Goal: Information Seeking & Learning: Learn about a topic

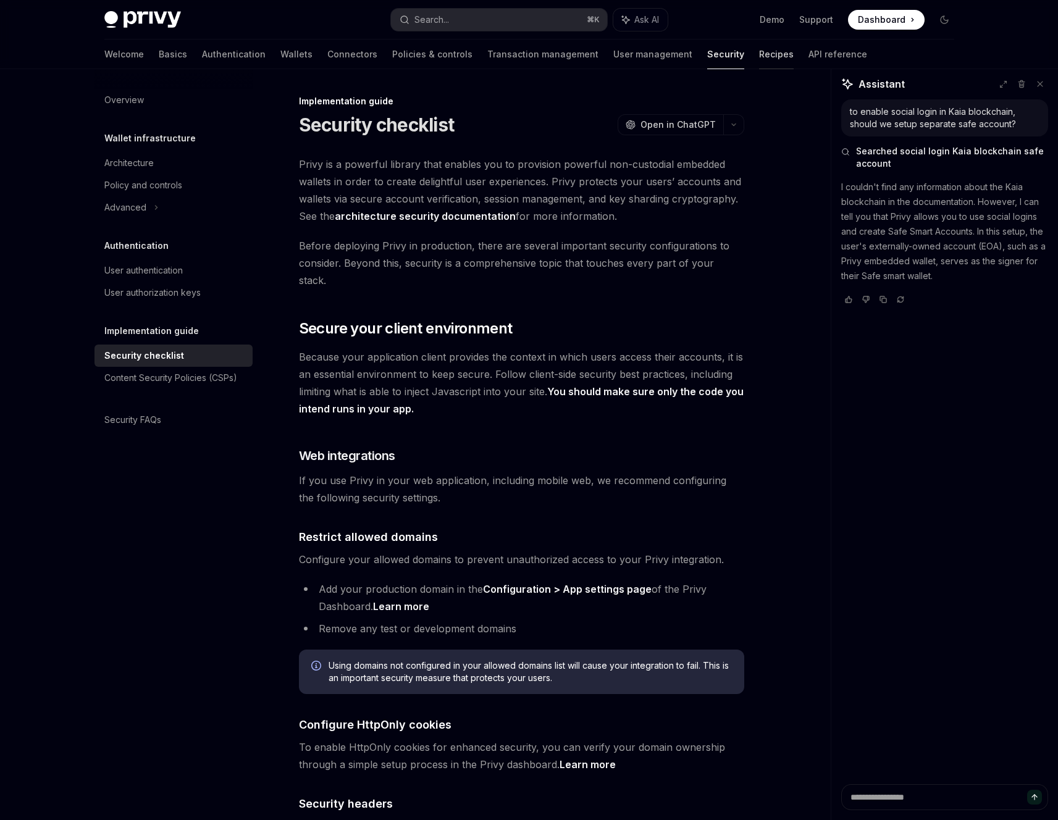
click at [759, 54] on link "Recipes" at bounding box center [776, 55] width 35 height 30
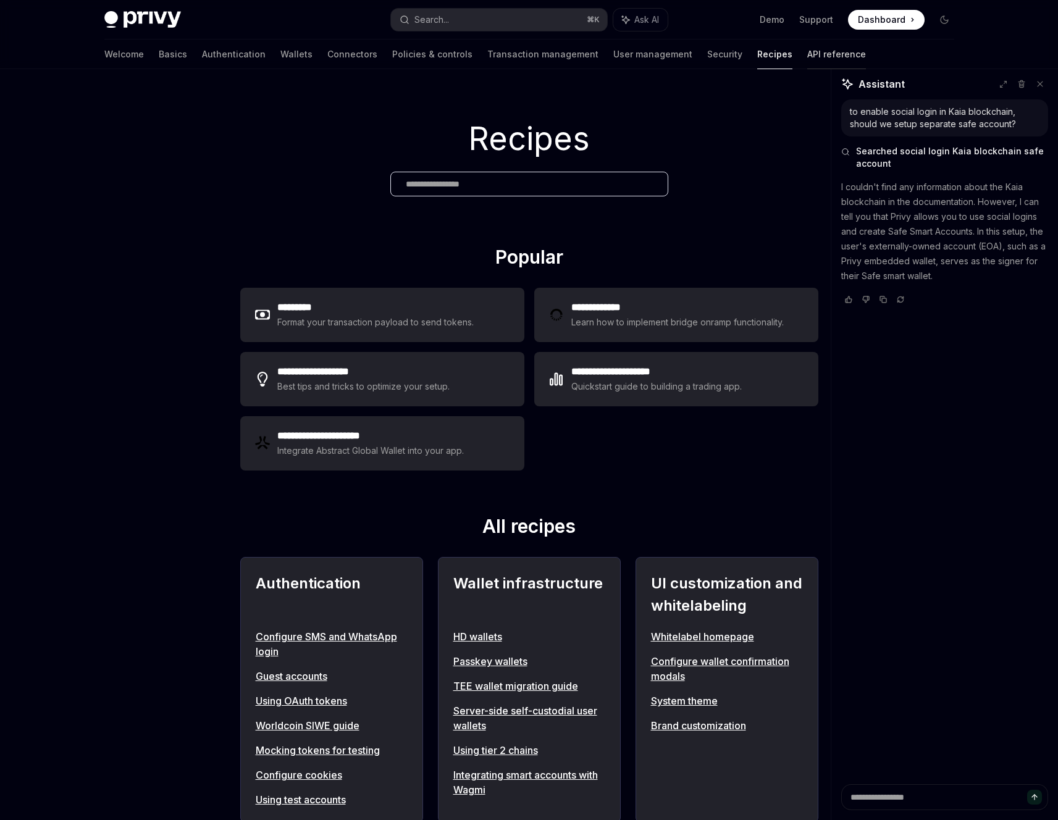
click at [807, 66] on link "API reference" at bounding box center [836, 55] width 59 height 30
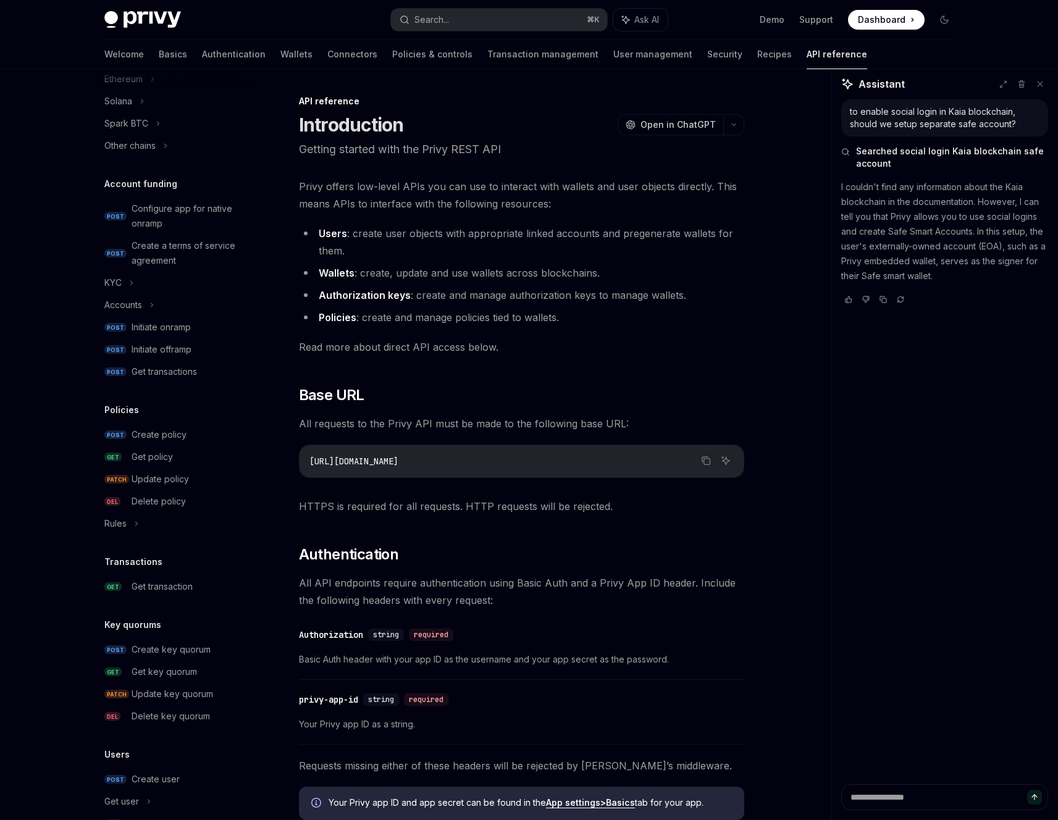
scroll to position [3, 0]
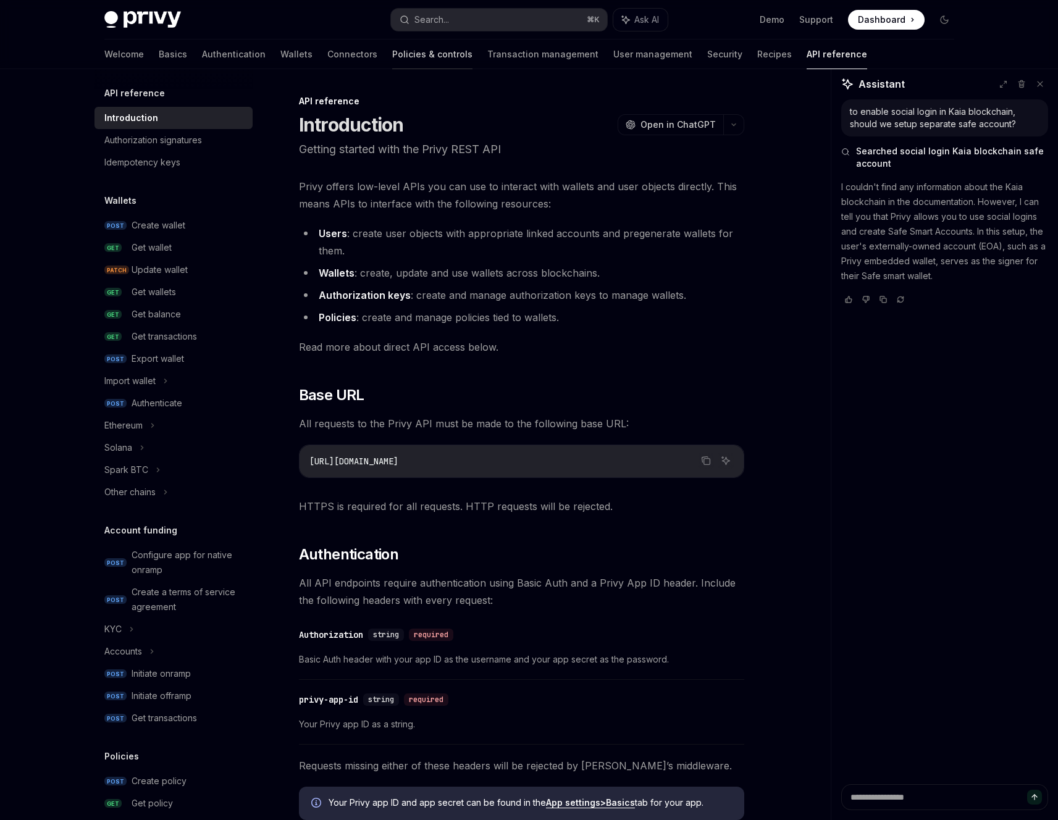
click at [392, 57] on link "Policies & controls" at bounding box center [432, 55] width 80 height 30
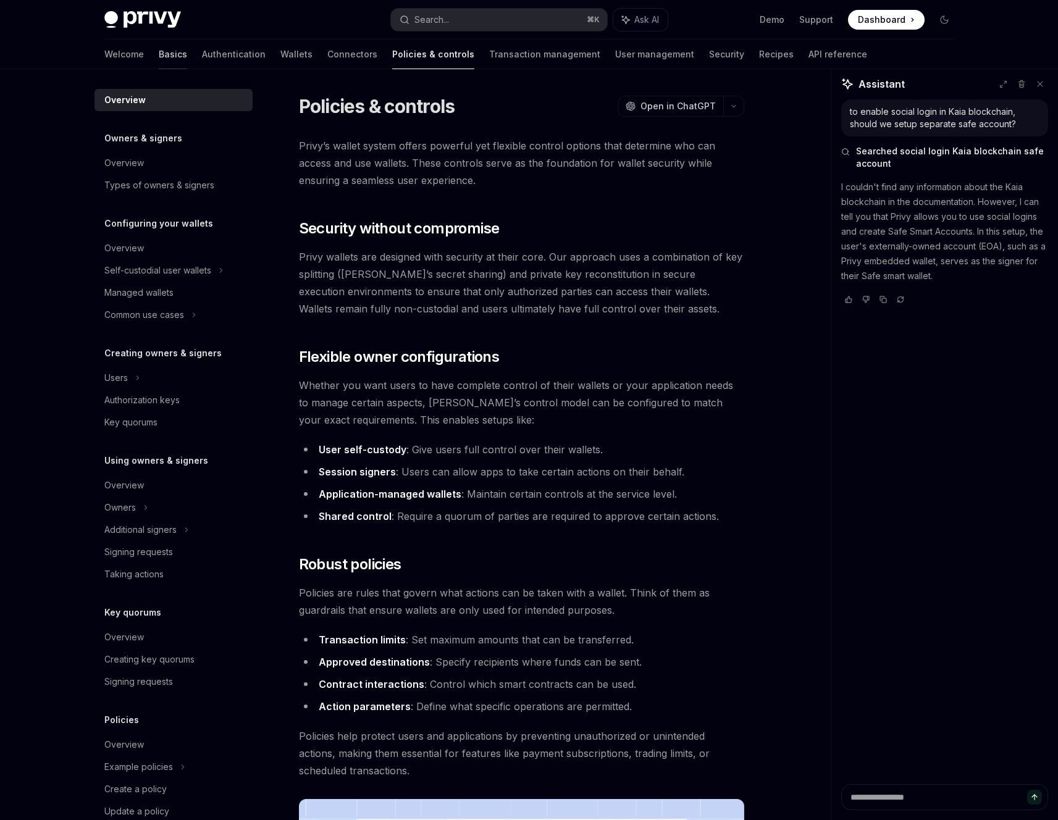
click at [159, 51] on link "Basics" at bounding box center [173, 55] width 28 height 30
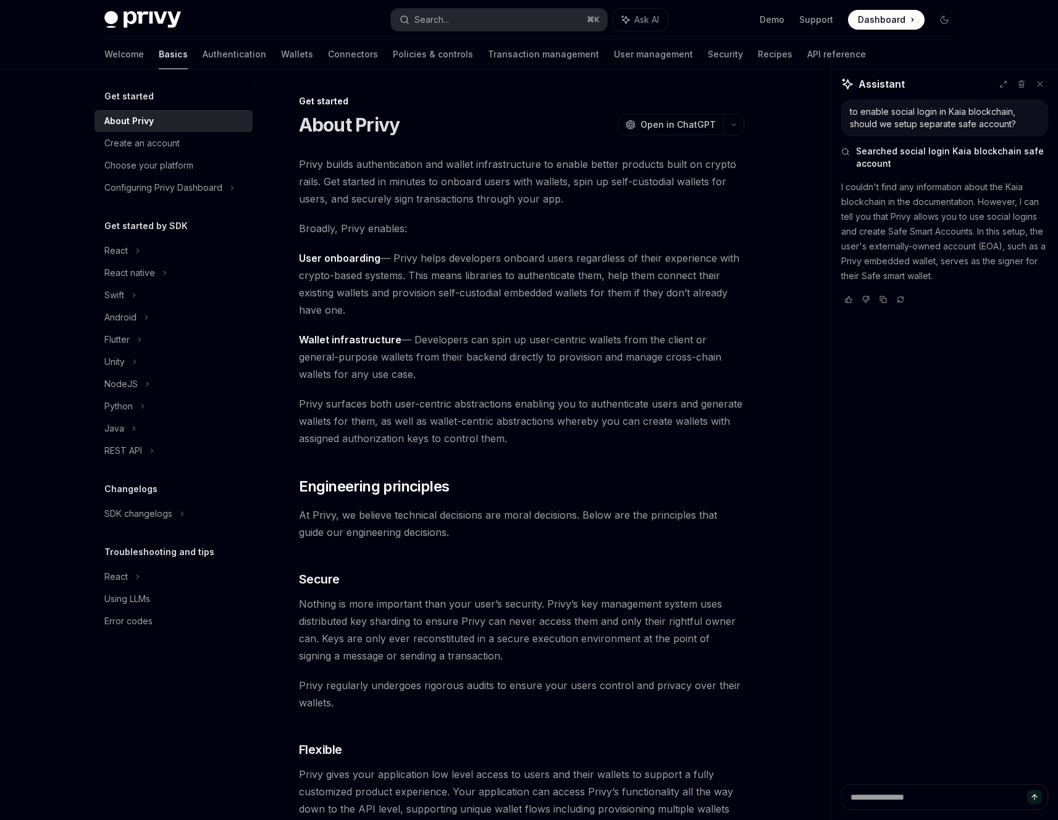
type textarea "*"
click at [456, 23] on button "Search... ⌘ K" at bounding box center [499, 20] width 216 height 22
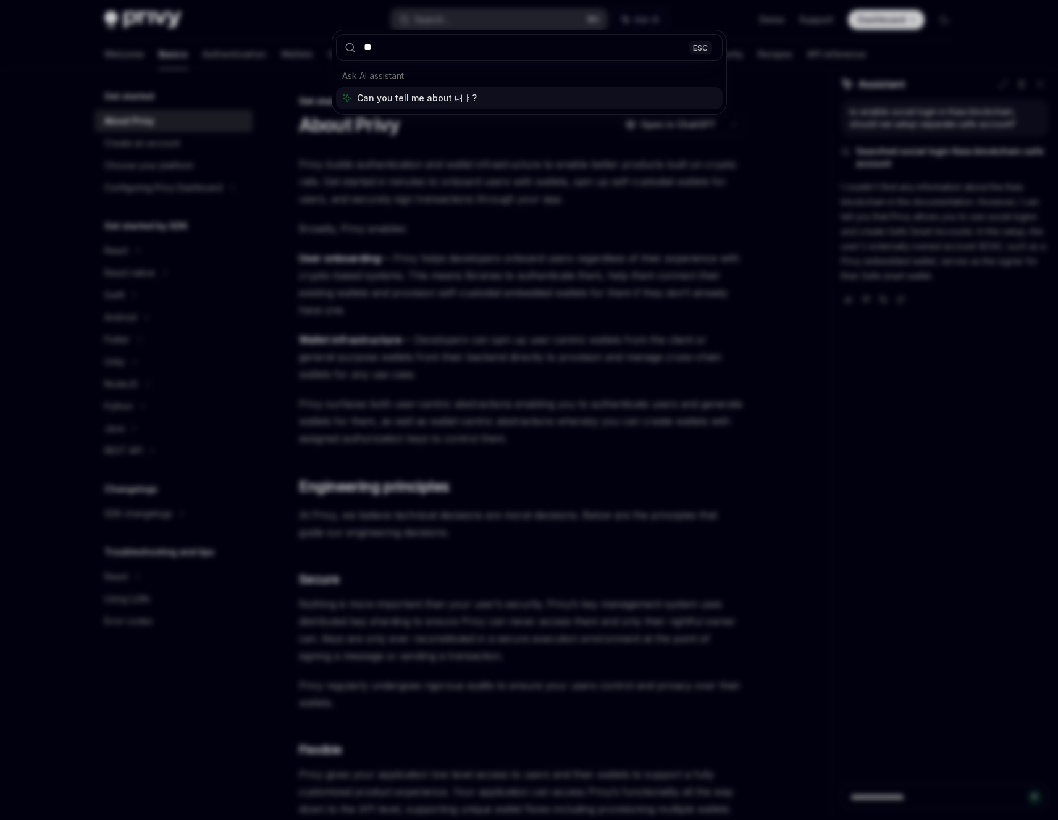
type input "*"
type input "******"
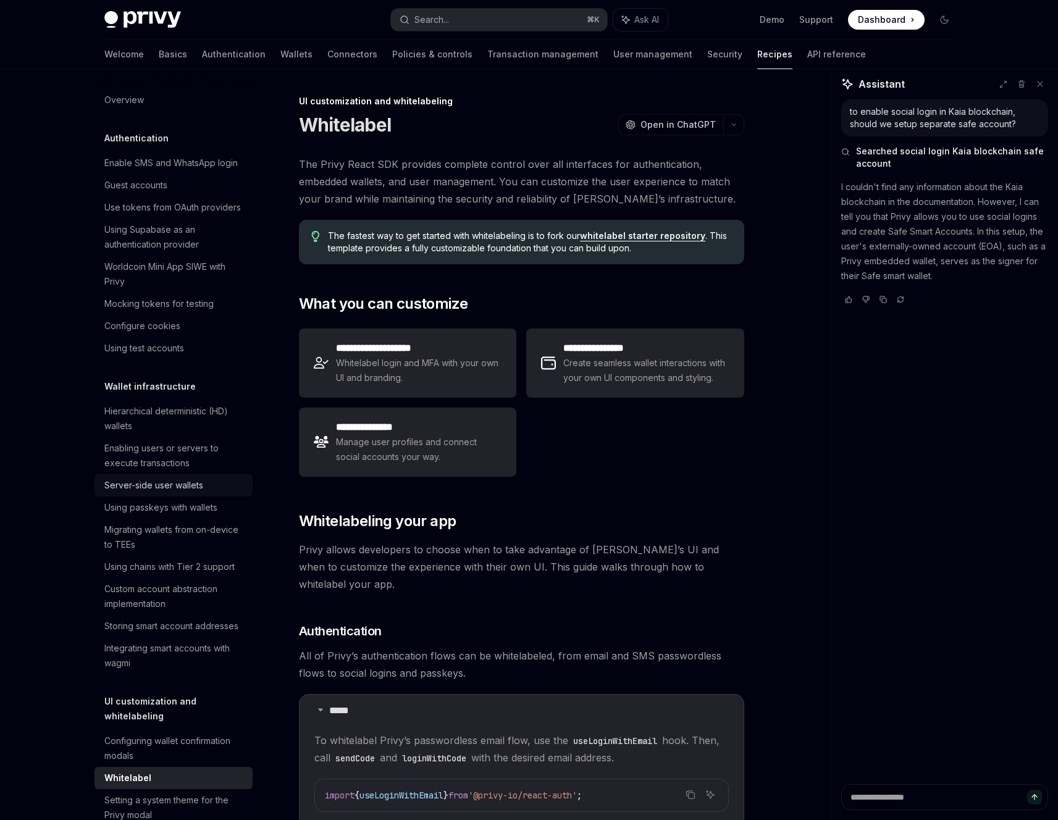
click at [221, 482] on div "Server-side user wallets" at bounding box center [174, 485] width 141 height 15
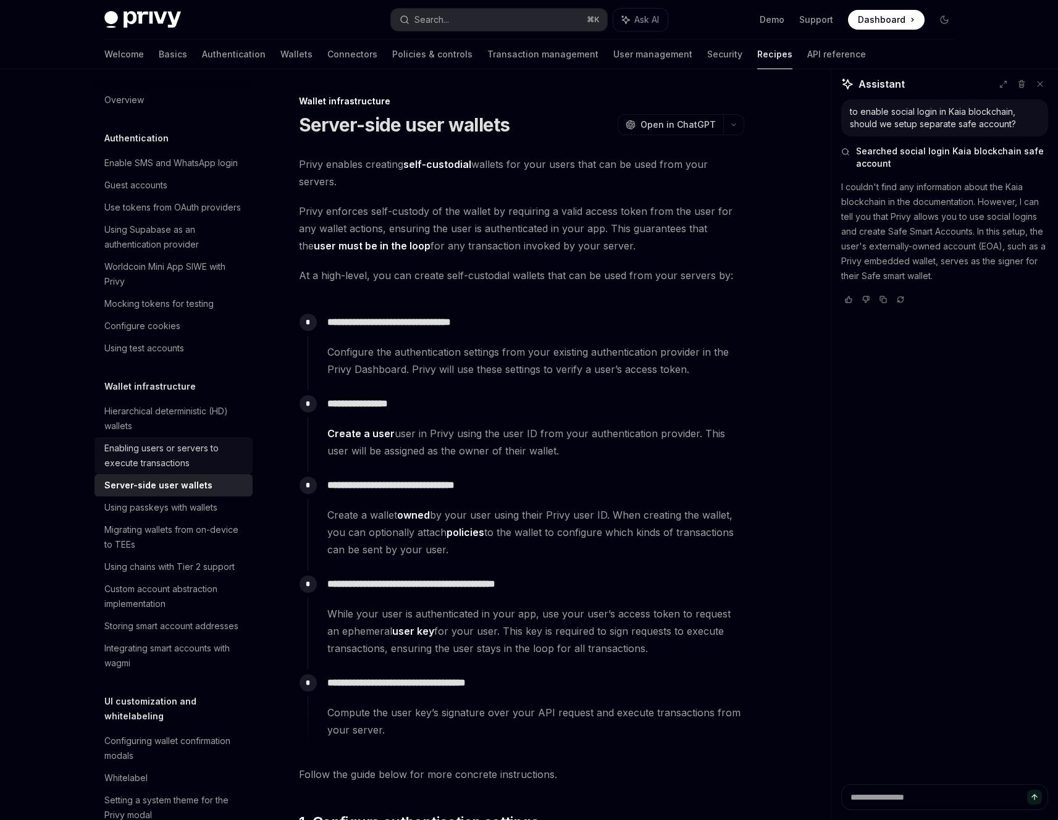
click at [174, 458] on div "Enabling users or servers to execute transactions" at bounding box center [174, 456] width 141 height 30
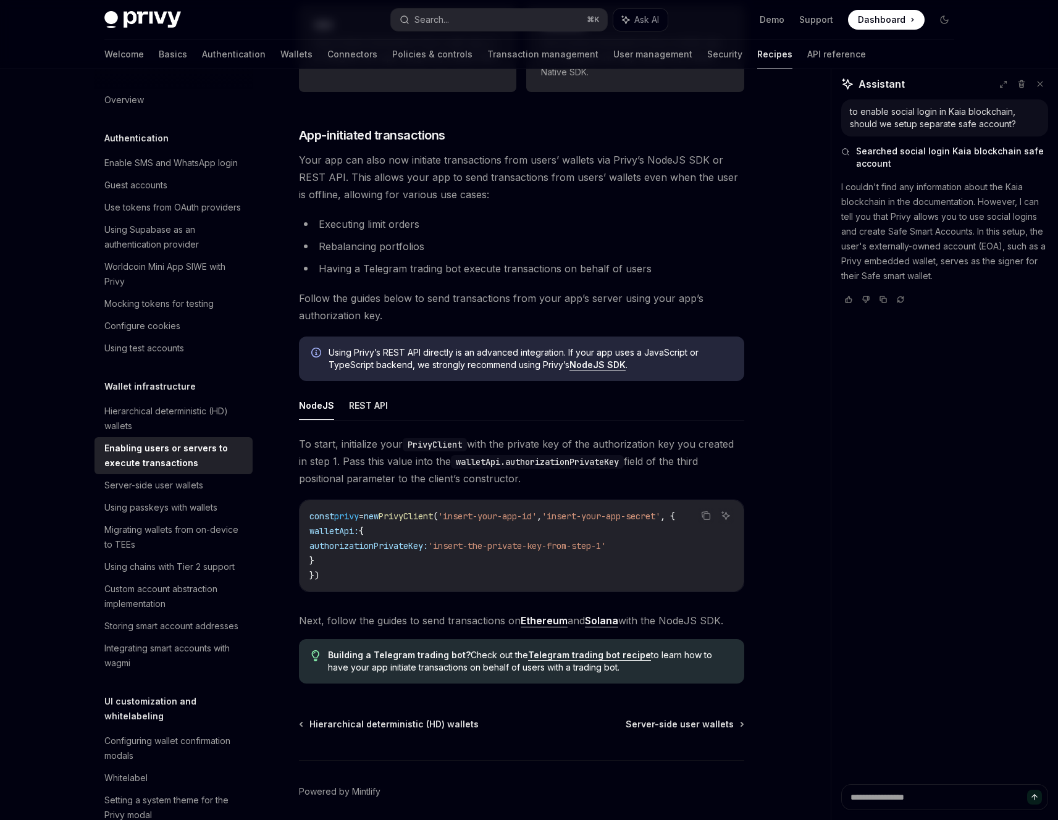
scroll to position [2950, 0]
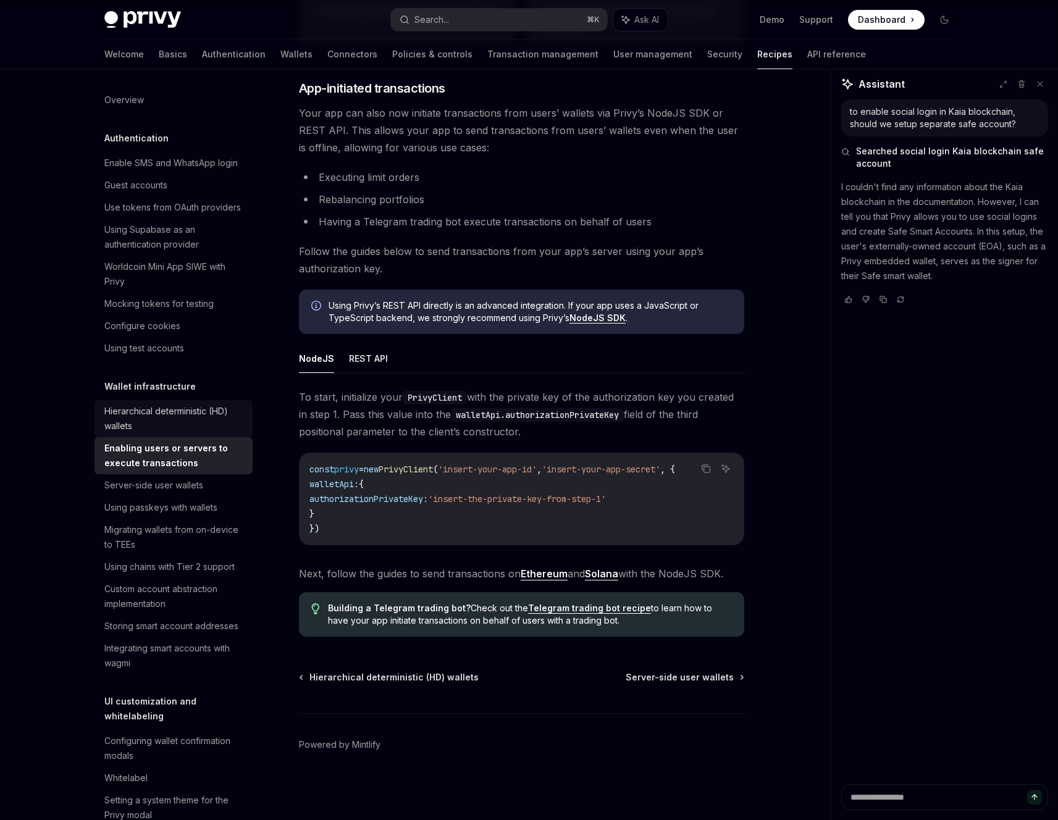
click at [169, 416] on div "Hierarchical deterministic (HD) wallets" at bounding box center [174, 419] width 141 height 30
type textarea "*"
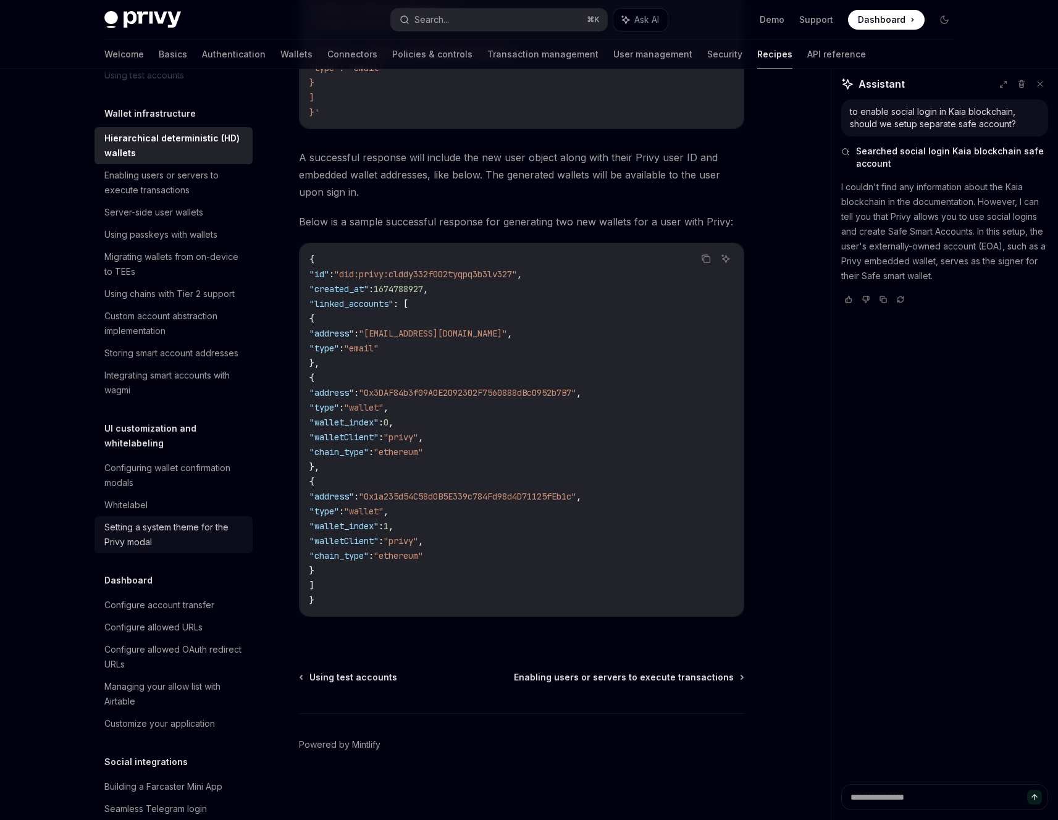
scroll to position [283, 0]
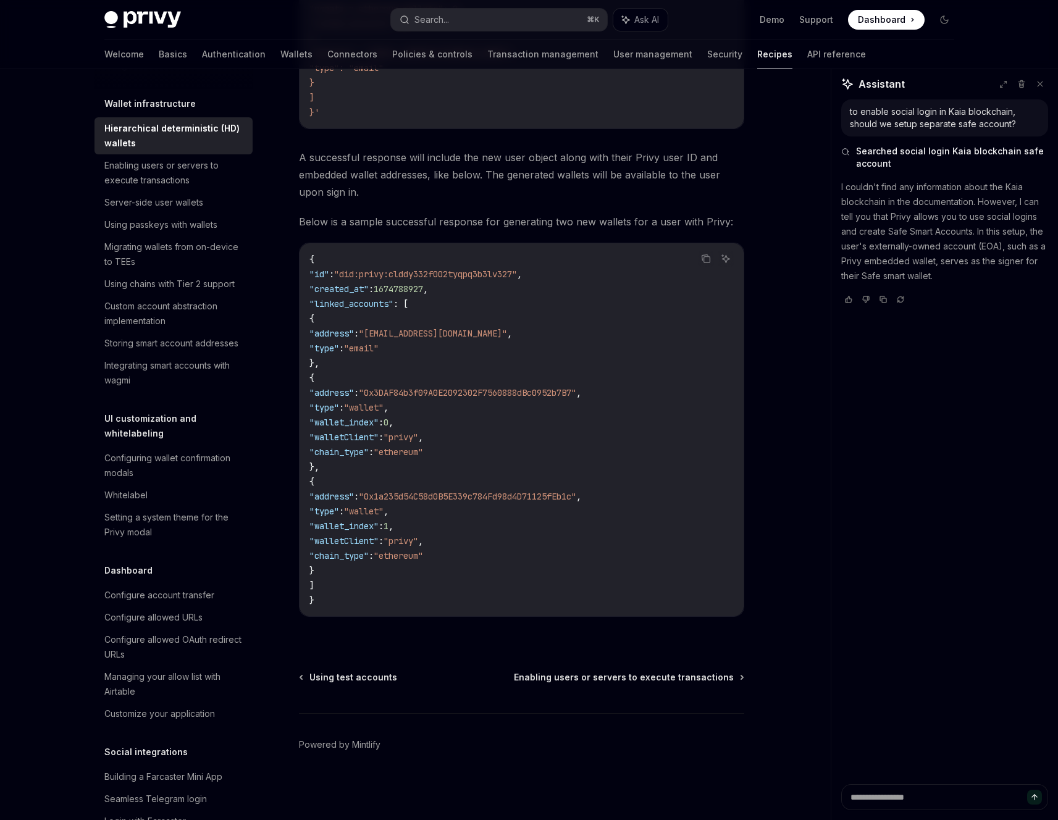
click at [899, 20] on span "Dashboard" at bounding box center [882, 20] width 48 height 12
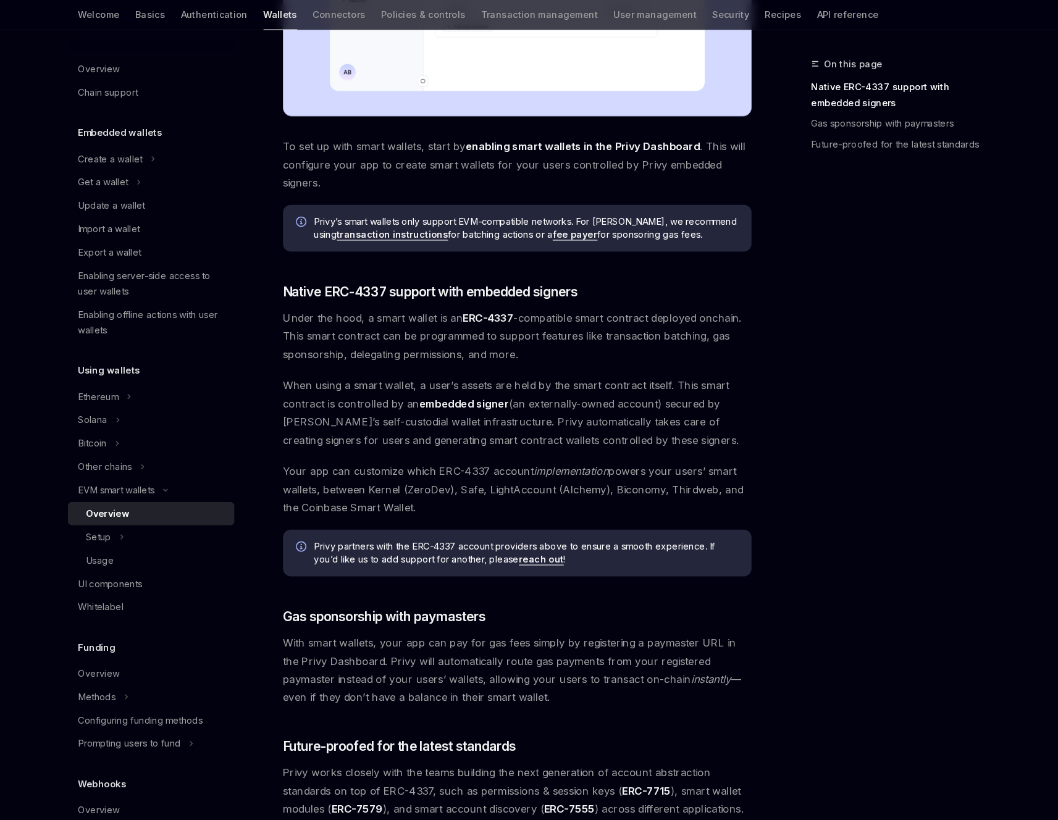
scroll to position [461, 0]
click at [685, 505] on span "Your app can customize which ERC-4337 account implementation powers your users’…" at bounding box center [521, 505] width 445 height 52
copy span "Thirdweb"
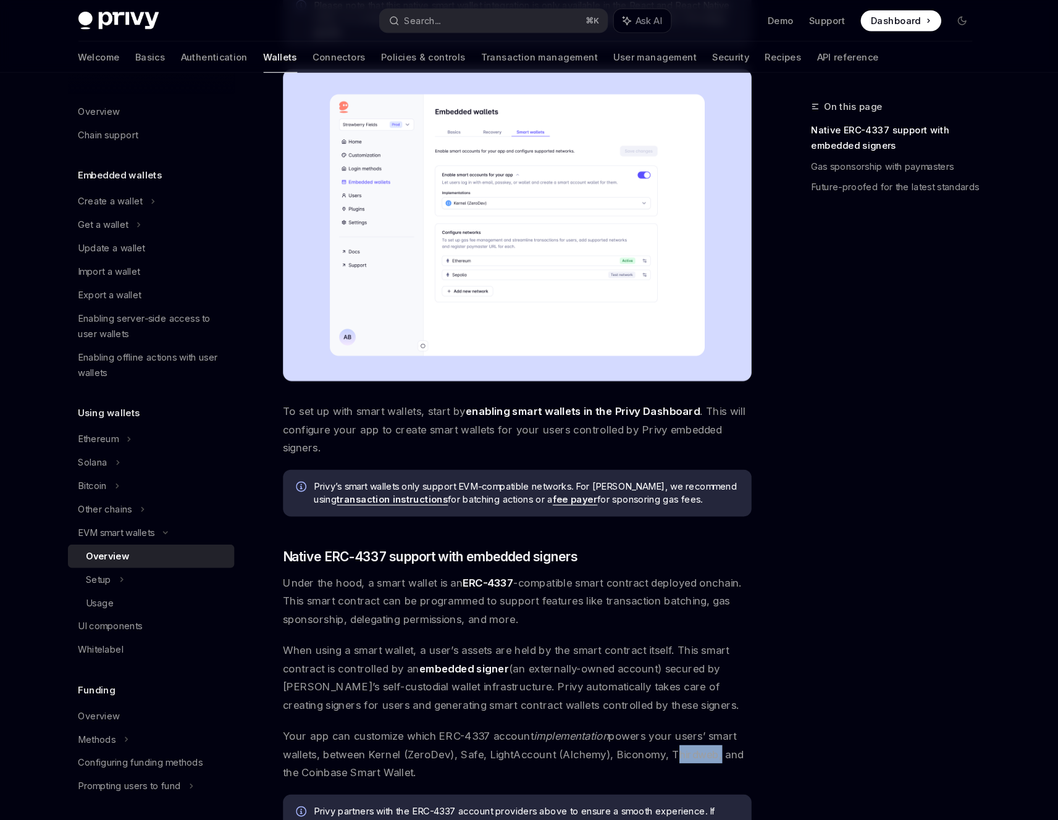
scroll to position [28, 0]
